Goal: Transaction & Acquisition: Book appointment/travel/reservation

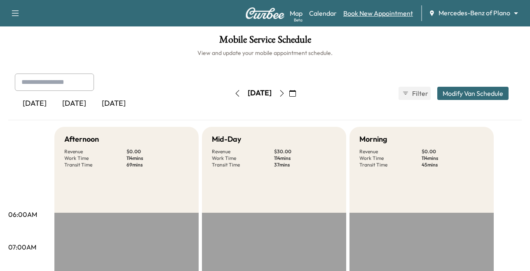
scroll to position [206, 0]
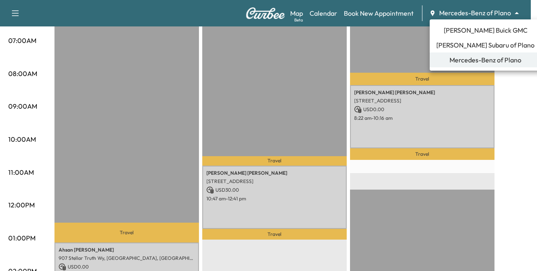
click at [490, 63] on span "Mercedes-Benz of Plano" at bounding box center [485, 60] width 72 height 10
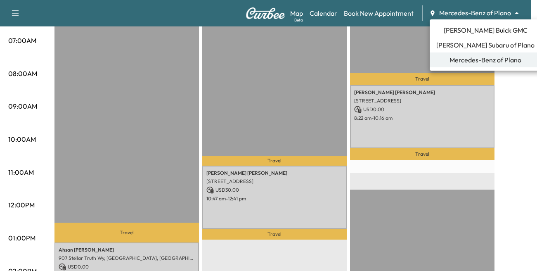
click at [374, 12] on div at bounding box center [268, 135] width 537 height 271
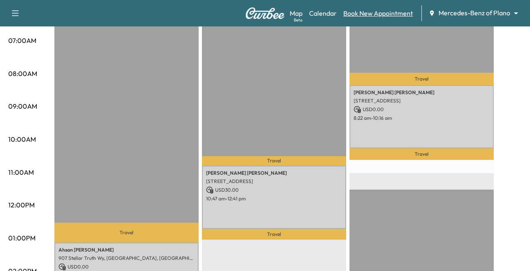
click at [370, 12] on link "Book New Appointment" at bounding box center [379, 13] width 70 height 10
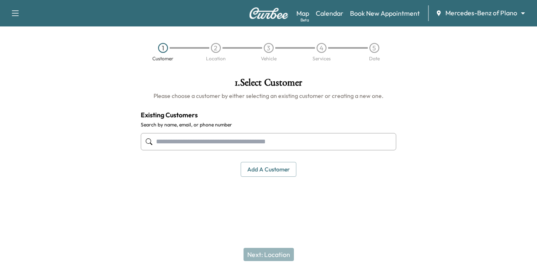
click at [189, 139] on input "text" at bounding box center [268, 141] width 255 height 17
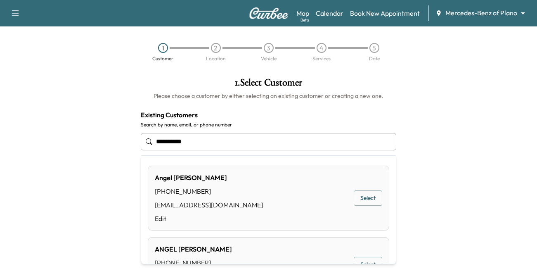
click at [358, 199] on button "Select" at bounding box center [368, 197] width 28 height 15
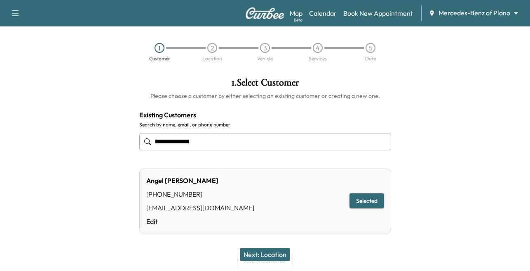
type input "**********"
click at [267, 256] on button "Next: Location" at bounding box center [265, 253] width 50 height 13
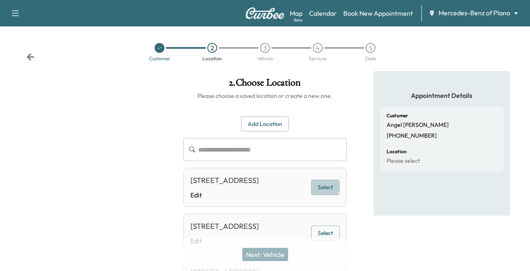
click at [324, 192] on button "Select" at bounding box center [325, 186] width 28 height 15
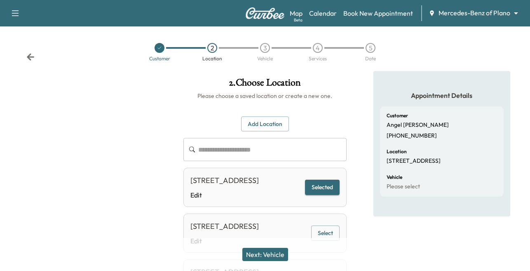
click at [265, 254] on button "Next: Vehicle" at bounding box center [266, 253] width 46 height 13
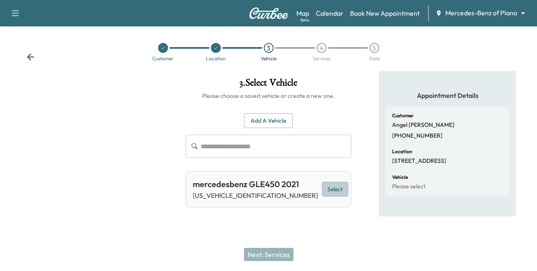
click at [333, 186] on button "Select" at bounding box center [335, 188] width 26 height 15
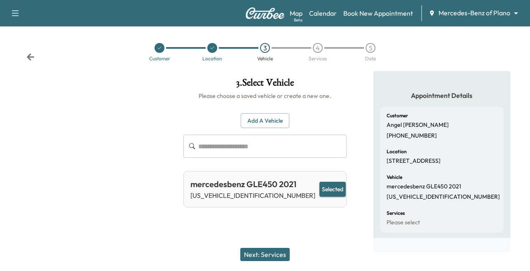
click at [261, 255] on button "Next: Services" at bounding box center [264, 253] width 49 height 13
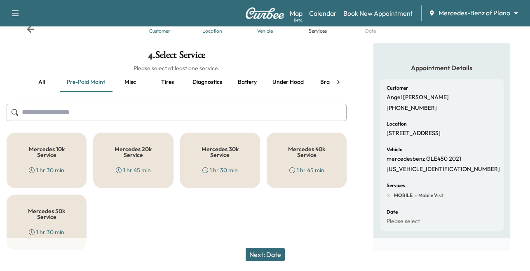
scroll to position [42, 0]
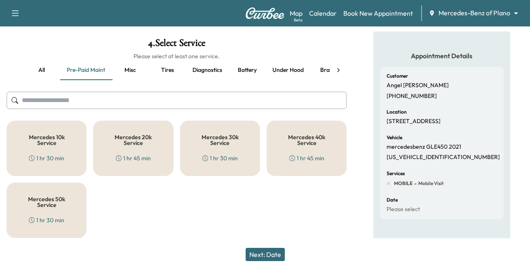
click at [134, 61] on button "Misc" at bounding box center [130, 70] width 37 height 20
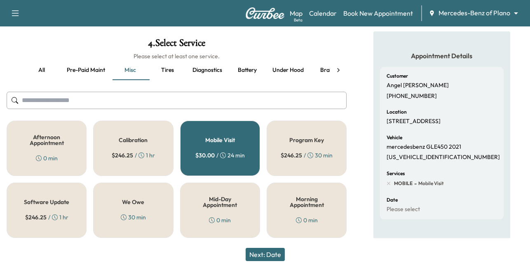
click at [217, 69] on button "Diagnostics" at bounding box center [207, 70] width 43 height 20
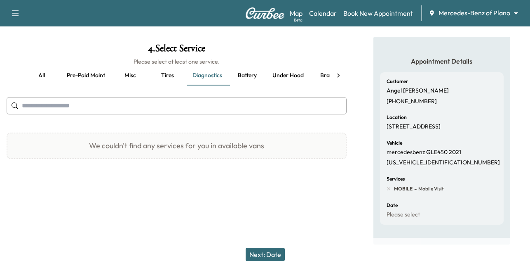
click at [43, 68] on button "all" at bounding box center [41, 76] width 37 height 20
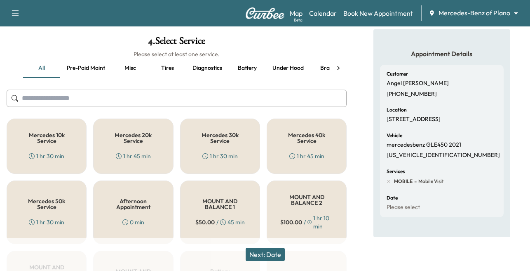
click at [48, 142] on h5 "Mercedes 10k Service" at bounding box center [46, 138] width 53 height 12
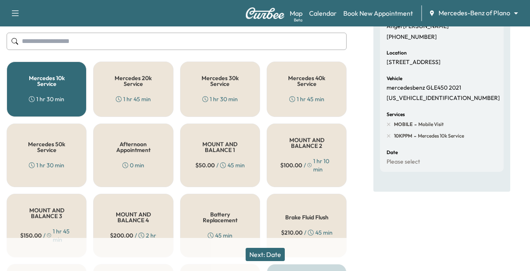
scroll to position [0, 0]
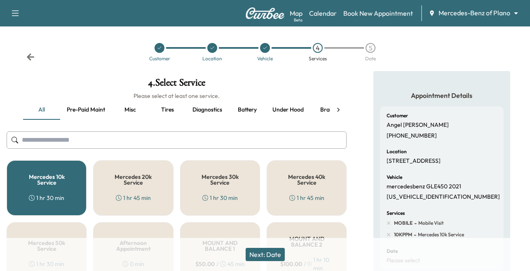
click at [65, 139] on input "text" at bounding box center [177, 139] width 340 height 17
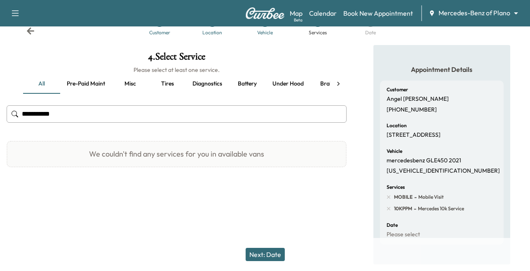
scroll to position [53, 0]
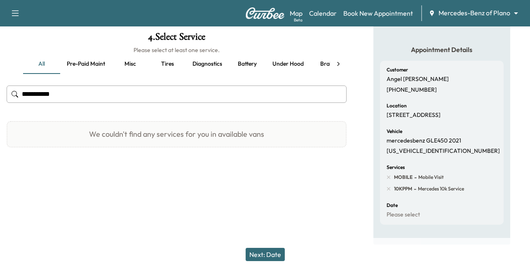
type input "**********"
click at [265, 255] on button "Next: Date" at bounding box center [265, 253] width 39 height 13
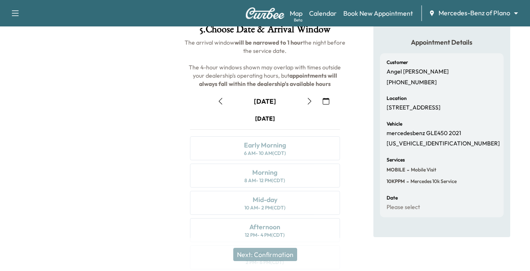
click at [313, 102] on button "button" at bounding box center [310, 100] width 14 height 13
click at [258, 148] on div "Early Morning" at bounding box center [265, 145] width 42 height 10
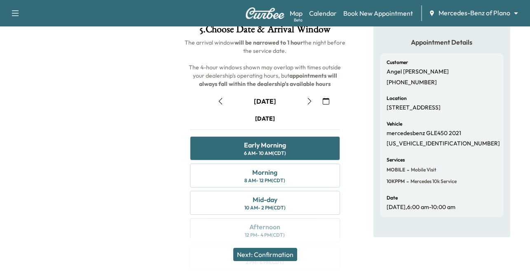
click at [255, 253] on button "Next: Confirmation" at bounding box center [265, 253] width 64 height 13
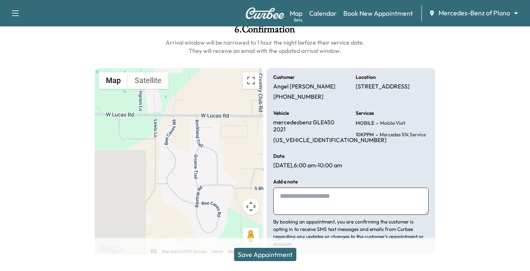
click at [300, 205] on textarea at bounding box center [351, 200] width 156 height 27
click at [297, 205] on textarea at bounding box center [351, 200] width 156 height 27
type textarea "**********"
click at [255, 252] on button "Save Appointment" at bounding box center [265, 253] width 62 height 13
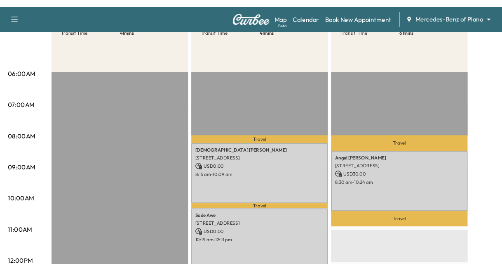
scroll to position [165, 0]
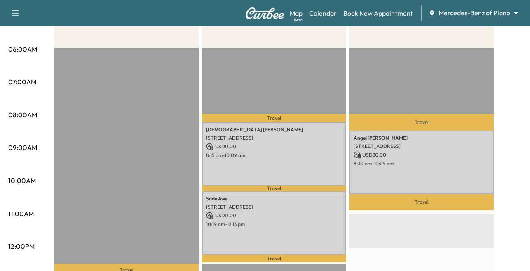
click at [520, 79] on div "Afternoon * Scheduled hours have been modified for this day Revenue $ 0.00 Work…" at bounding box center [288, 271] width 468 height 619
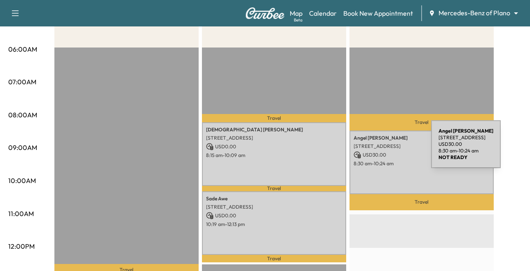
click at [370, 149] on div "[PERSON_NAME] [STREET_ADDRESS] USD 30.00 8:30 am - 10:24 am" at bounding box center [422, 161] width 144 height 63
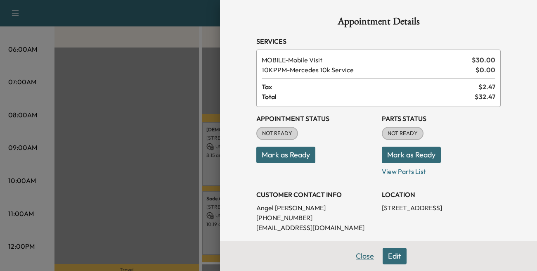
click at [356, 257] on button "Close" at bounding box center [364, 255] width 29 height 16
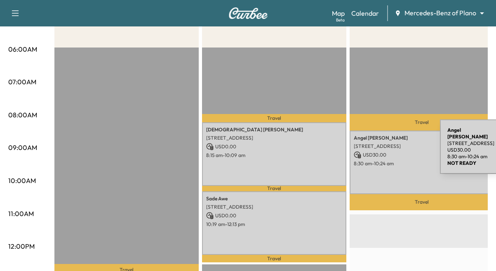
click at [378, 148] on p "[STREET_ADDRESS]" at bounding box center [422, 146] width 136 height 7
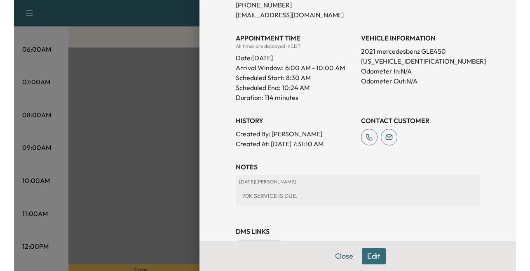
scroll to position [239, 0]
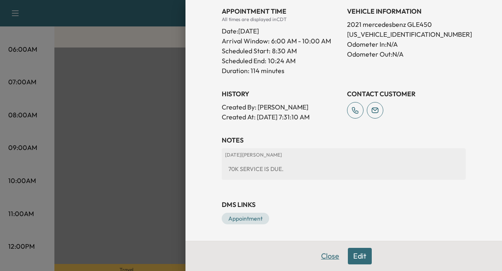
click at [317, 254] on button "Close" at bounding box center [330, 255] width 29 height 16
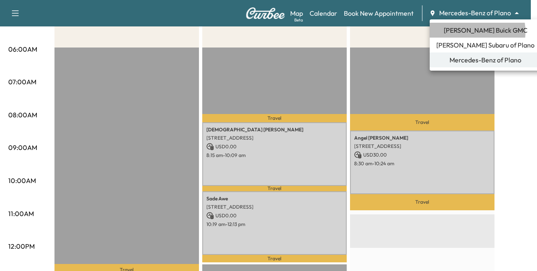
click at [463, 32] on span "[PERSON_NAME] Buick GMC" at bounding box center [485, 30] width 84 height 10
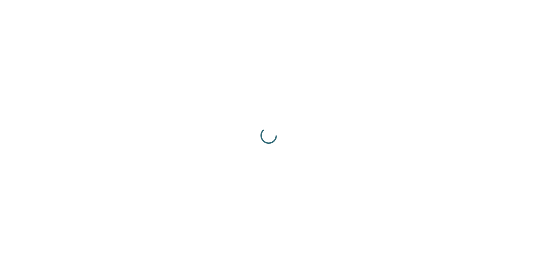
scroll to position [0, 0]
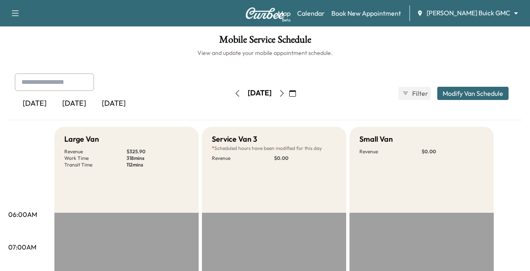
click at [20, 80] on div at bounding box center [23, 82] width 10 height 10
type input "*"
drag, startPoint x: 64, startPoint y: 82, endPoint x: -301, endPoint y: 77, distance: 364.7
click at [0, 77] on html "**********" at bounding box center [265, 135] width 530 height 271
type input "**********"
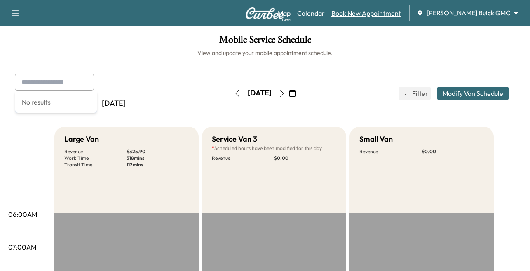
click at [394, 11] on link "Book New Appointment" at bounding box center [367, 13] width 70 height 10
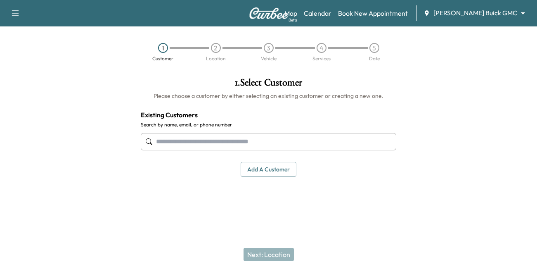
click at [207, 136] on input "text" at bounding box center [268, 141] width 255 height 17
paste input "**********"
type input "**********"
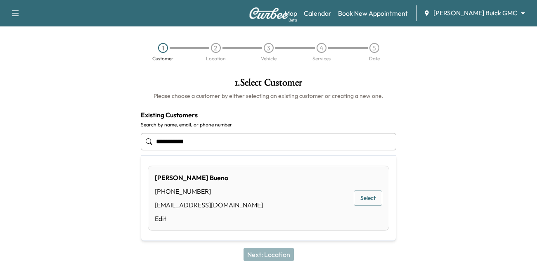
click at [365, 202] on button "Select" at bounding box center [368, 197] width 28 height 15
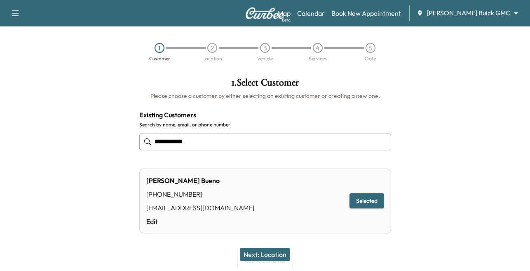
click at [359, 195] on button "Selected" at bounding box center [367, 200] width 35 height 15
click at [359, 199] on button "Selected" at bounding box center [367, 200] width 35 height 15
click at [360, 199] on button "Selected" at bounding box center [367, 200] width 35 height 15
click at [264, 251] on button "Next: Location" at bounding box center [265, 253] width 50 height 13
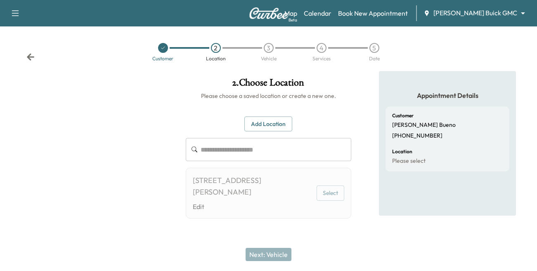
click at [213, 189] on div "[STREET_ADDRESS][PERSON_NAME]" at bounding box center [253, 185] width 120 height 23
click at [332, 188] on button "Select" at bounding box center [330, 192] width 28 height 15
click at [325, 193] on button "Select" at bounding box center [330, 192] width 28 height 15
click at [279, 121] on button "Add Location" at bounding box center [268, 123] width 48 height 15
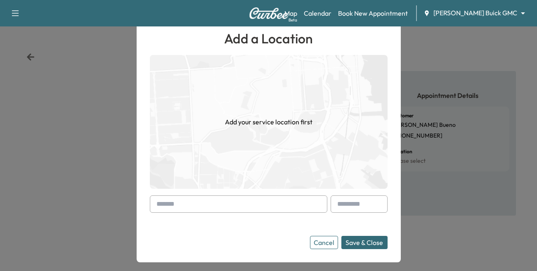
click at [205, 193] on div "Add a Location Add your service location first Cancel Save & Close" at bounding box center [269, 138] width 238 height 220
click at [316, 243] on button "Cancel" at bounding box center [324, 242] width 28 height 13
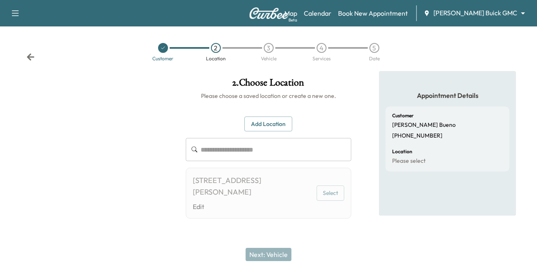
click at [193, 175] on div "[STREET_ADDRESS][PERSON_NAME]" at bounding box center [253, 185] width 120 height 23
drag, startPoint x: 191, startPoint y: 181, endPoint x: 244, endPoint y: 195, distance: 55.0
click at [244, 195] on div "[STREET_ADDRESS][PERSON_NAME] Edit Select" at bounding box center [269, 192] width 166 height 51
copy div "[STREET_ADDRESS][PERSON_NAME]"
click at [252, 125] on button "Add Location" at bounding box center [268, 123] width 48 height 15
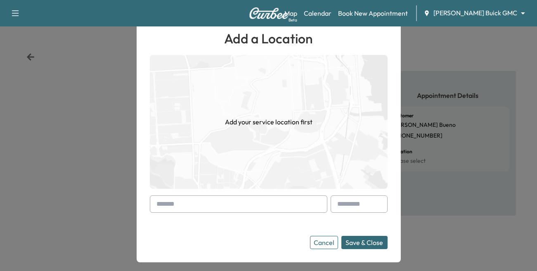
click at [172, 206] on input "text" at bounding box center [238, 203] width 177 height 17
paste input "**********"
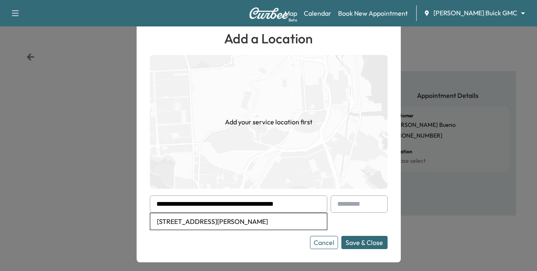
click at [176, 204] on input "**********" at bounding box center [238, 203] width 177 height 17
click at [354, 244] on button "Save & Close" at bounding box center [364, 242] width 46 height 13
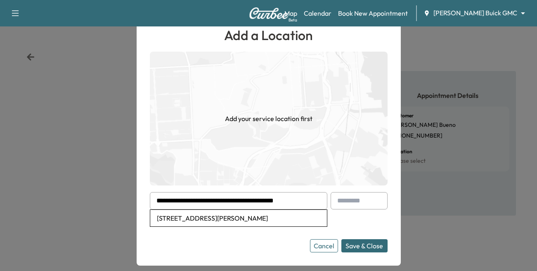
click at [357, 243] on button "Save & Close" at bounding box center [364, 245] width 46 height 13
click at [268, 214] on li "[STREET_ADDRESS][PERSON_NAME]" at bounding box center [238, 218] width 177 height 16
type input "**********"
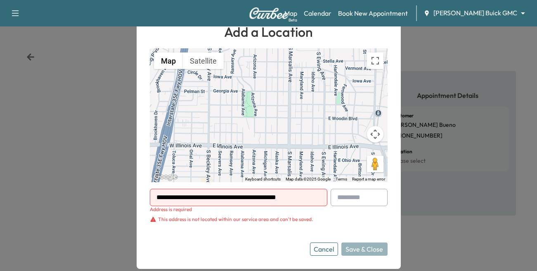
drag, startPoint x: 313, startPoint y: 198, endPoint x: 8, endPoint y: 200, distance: 305.3
click at [113, 194] on div "**********" at bounding box center [268, 135] width 537 height 271
